Goal: Find specific page/section

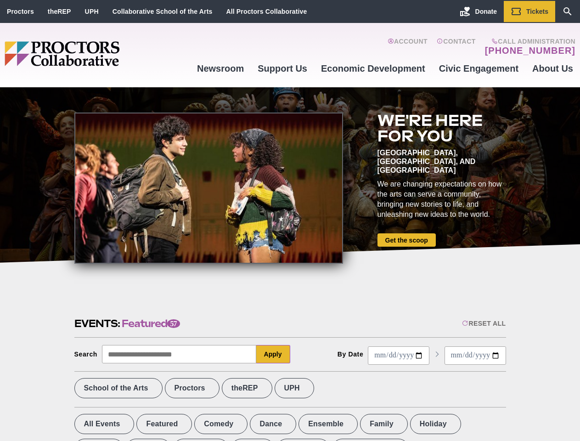
click at [290, 220] on div at bounding box center [208, 187] width 269 height 151
click at [483, 323] on div "Reset All" at bounding box center [484, 323] width 44 height 7
click at [273, 354] on button "Apply" at bounding box center [273, 354] width 34 height 18
